Goal: Navigation & Orientation: Find specific page/section

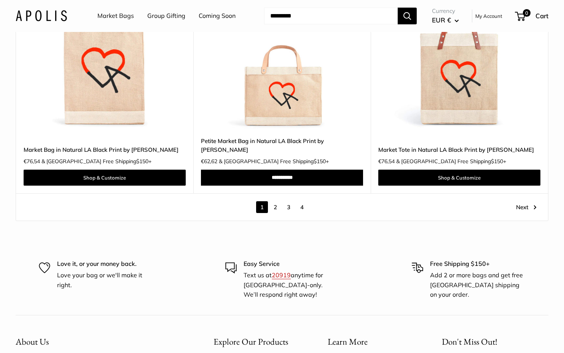
scroll to position [4337, 0]
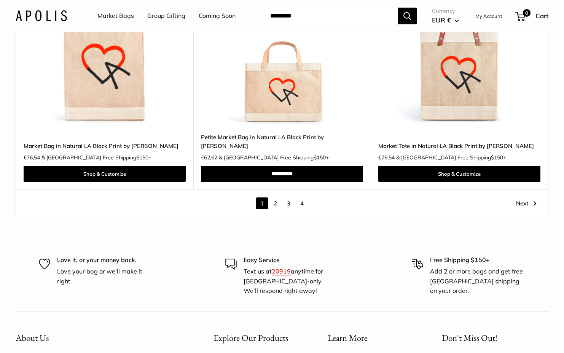
click at [277, 198] on link "2" at bounding box center [276, 204] width 12 height 12
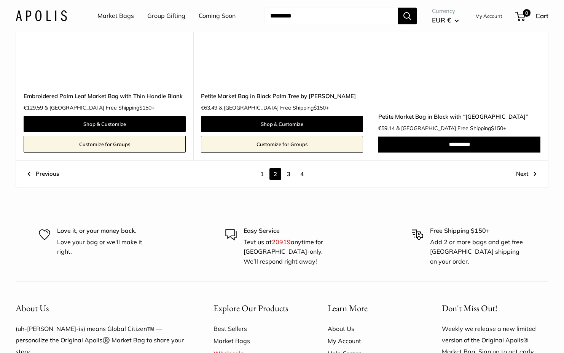
scroll to position [4188, 0]
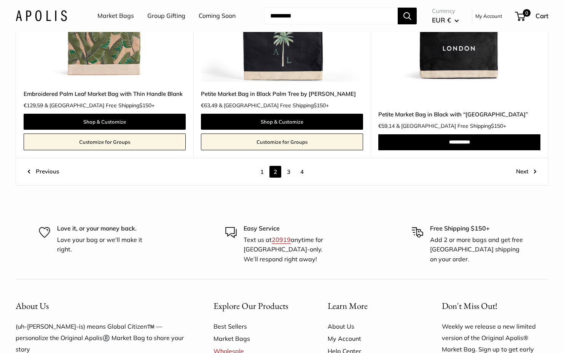
click at [289, 166] on link "3" at bounding box center [289, 172] width 12 height 12
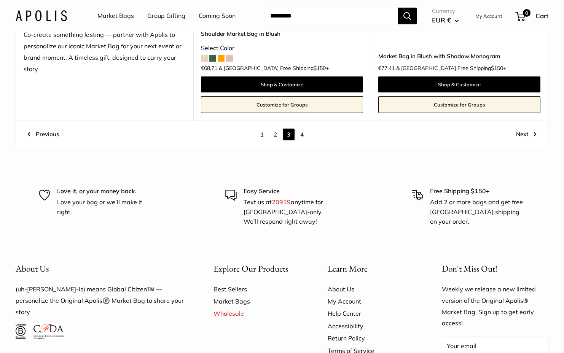
scroll to position [4281, 0]
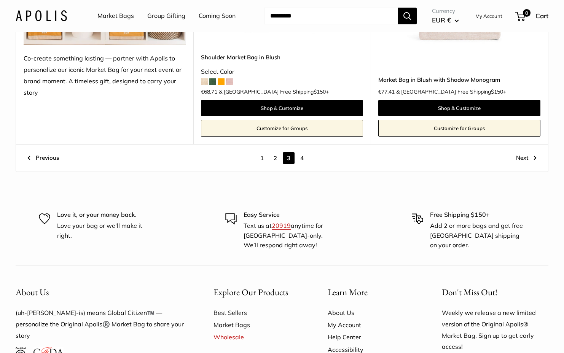
click at [304, 152] on link "4" at bounding box center [302, 158] width 12 height 12
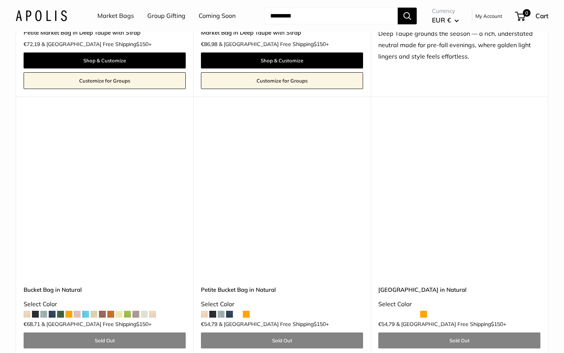
scroll to position [1668, 0]
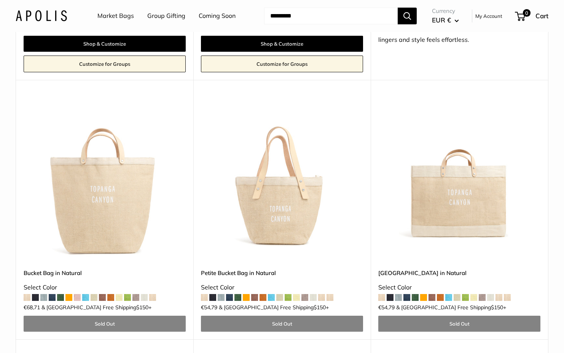
click at [116, 15] on link "Market Bags" at bounding box center [115, 15] width 37 height 11
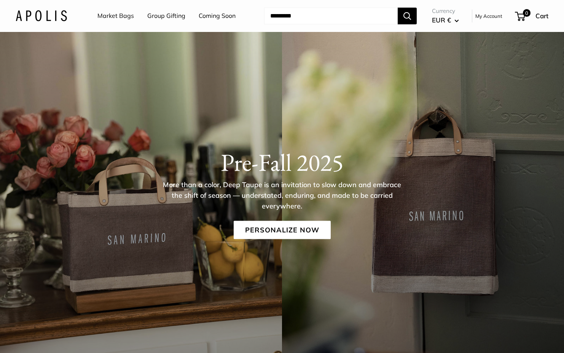
click at [171, 14] on link "Group Gifting" at bounding box center [166, 15] width 38 height 11
